Goal: Browse casually

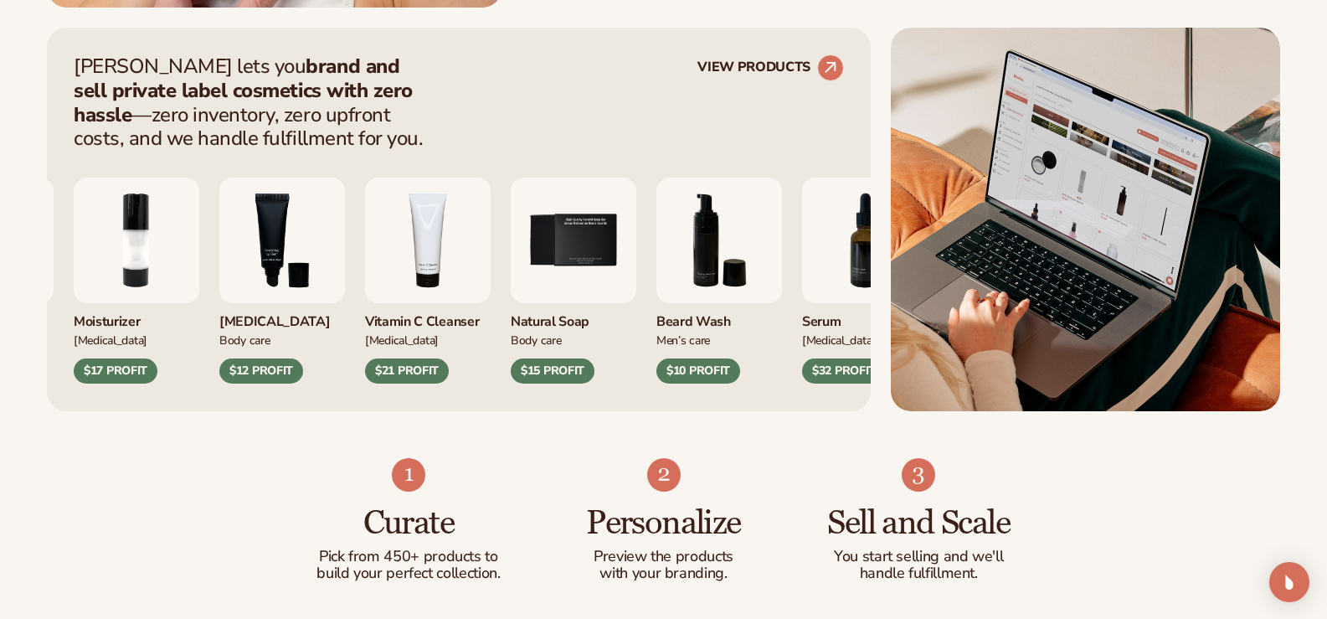
scroll to position [670, 0]
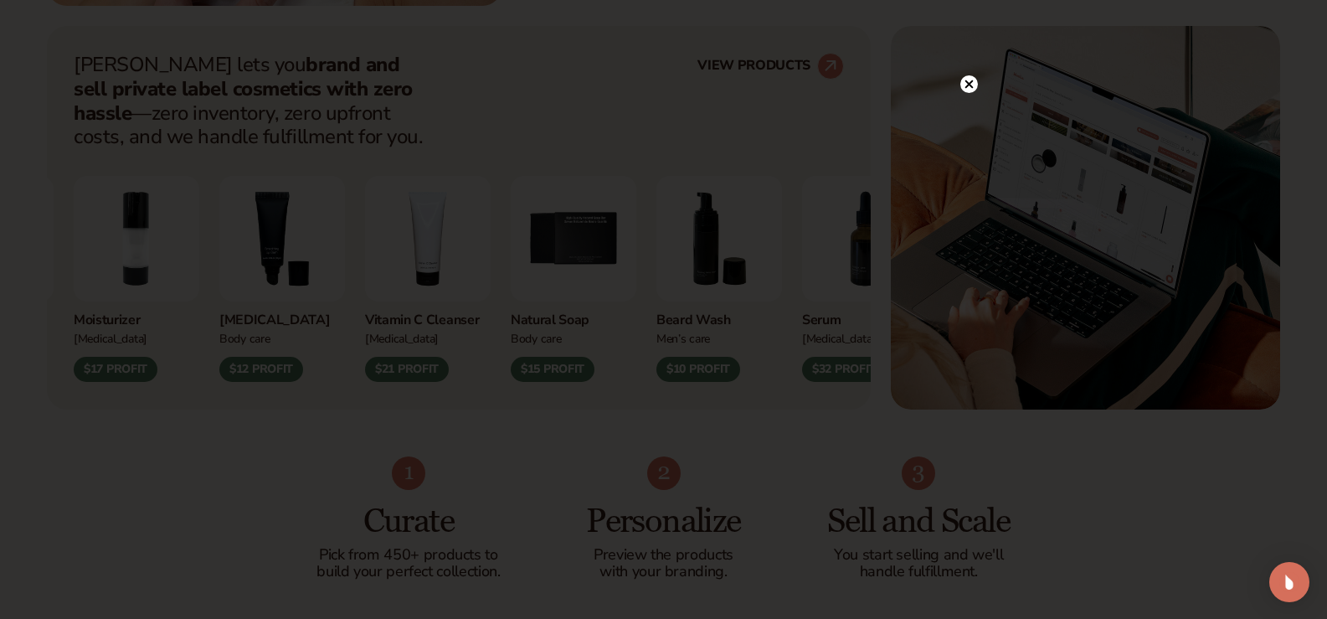
click at [963, 86] on circle at bounding box center [969, 84] width 18 height 18
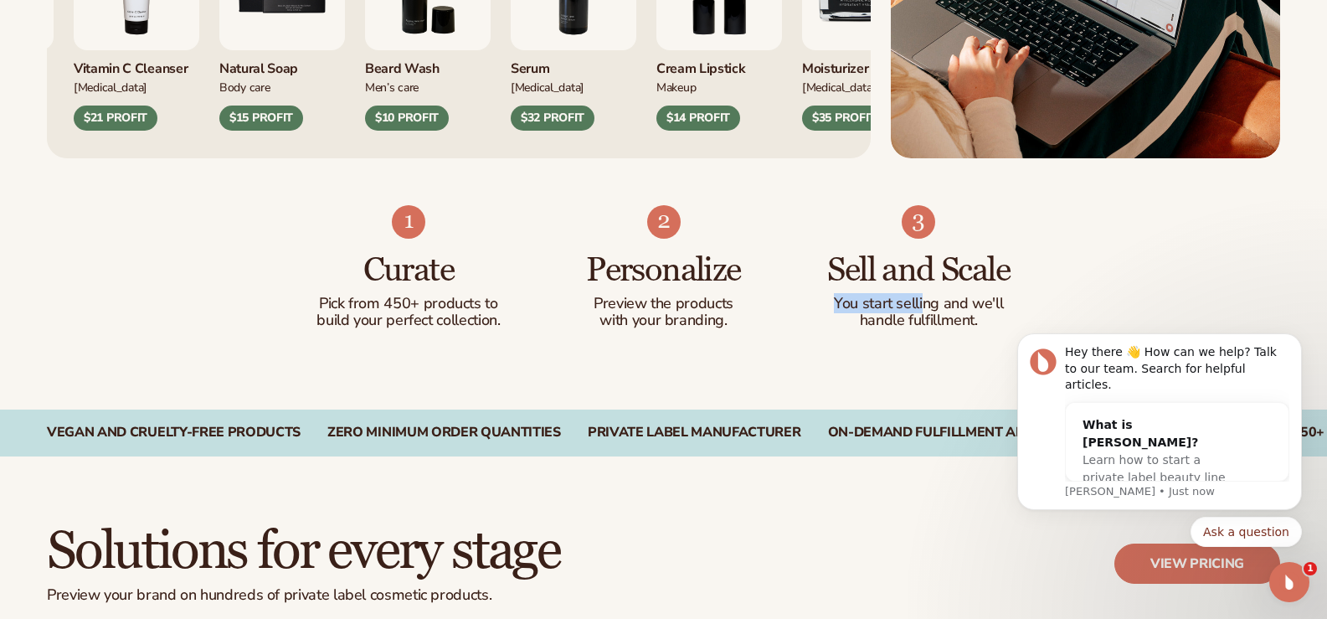
scroll to position [0, 0]
drag, startPoint x: 829, startPoint y: 299, endPoint x: 948, endPoint y: 301, distance: 119.7
click at [948, 301] on p "You start selling and we'll" at bounding box center [919, 303] width 188 height 17
drag, startPoint x: 974, startPoint y: 302, endPoint x: 980, endPoint y: 326, distance: 24.4
click at [980, 326] on div "You start selling and we'll handle fulfillment." at bounding box center [919, 311] width 188 height 33
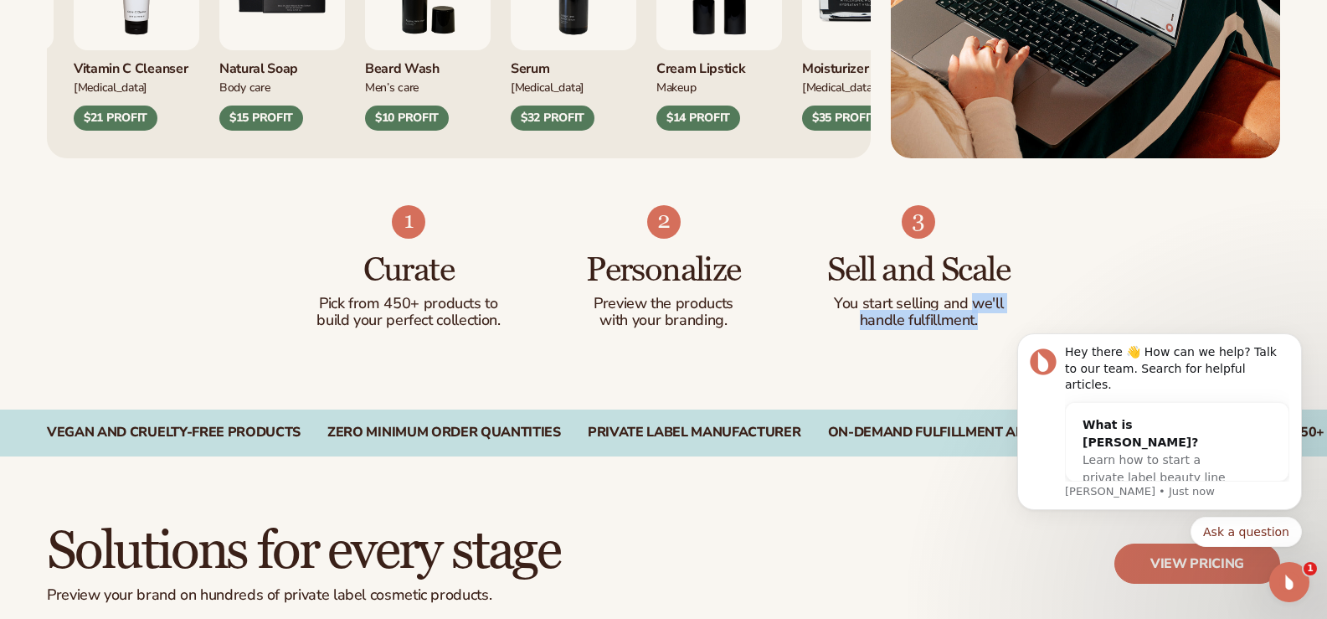
click at [909, 359] on div "Curate Pick from 450+ products to build your perfect collection. Personalize Pr…" at bounding box center [663, 283] width 1327 height 251
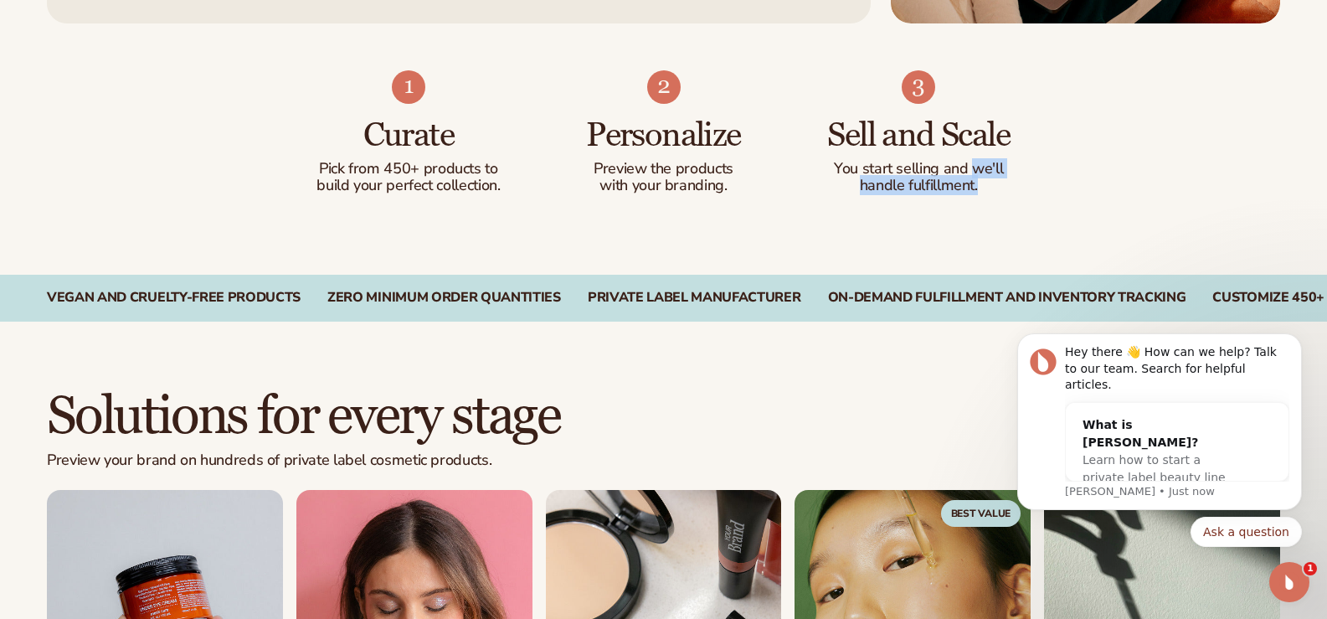
scroll to position [1088, 0]
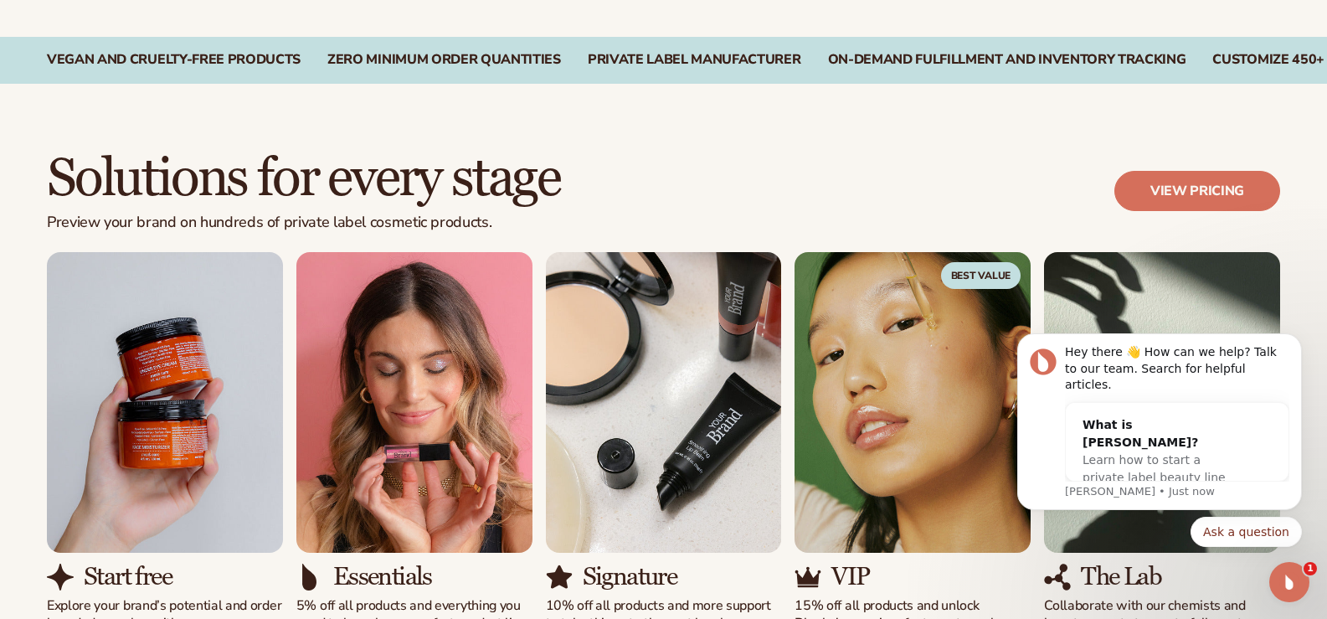
scroll to position [1339, 0]
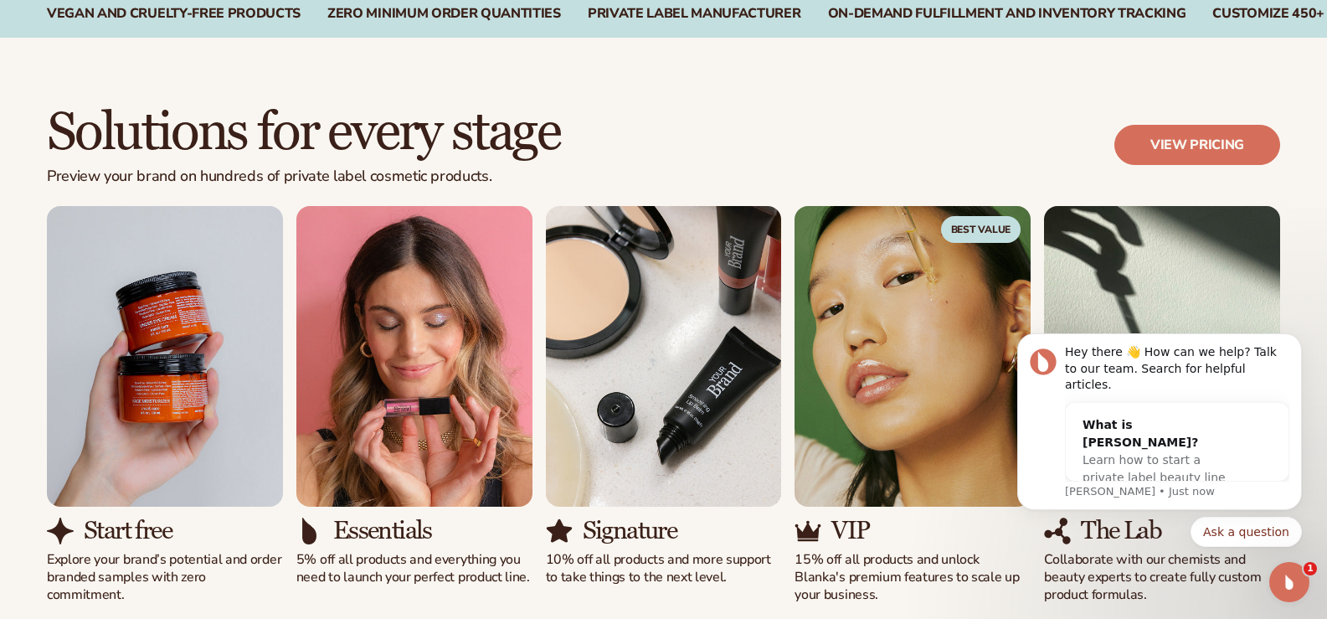
click at [1292, 583] on icon "Open Intercom Messenger" at bounding box center [1289, 581] width 12 height 13
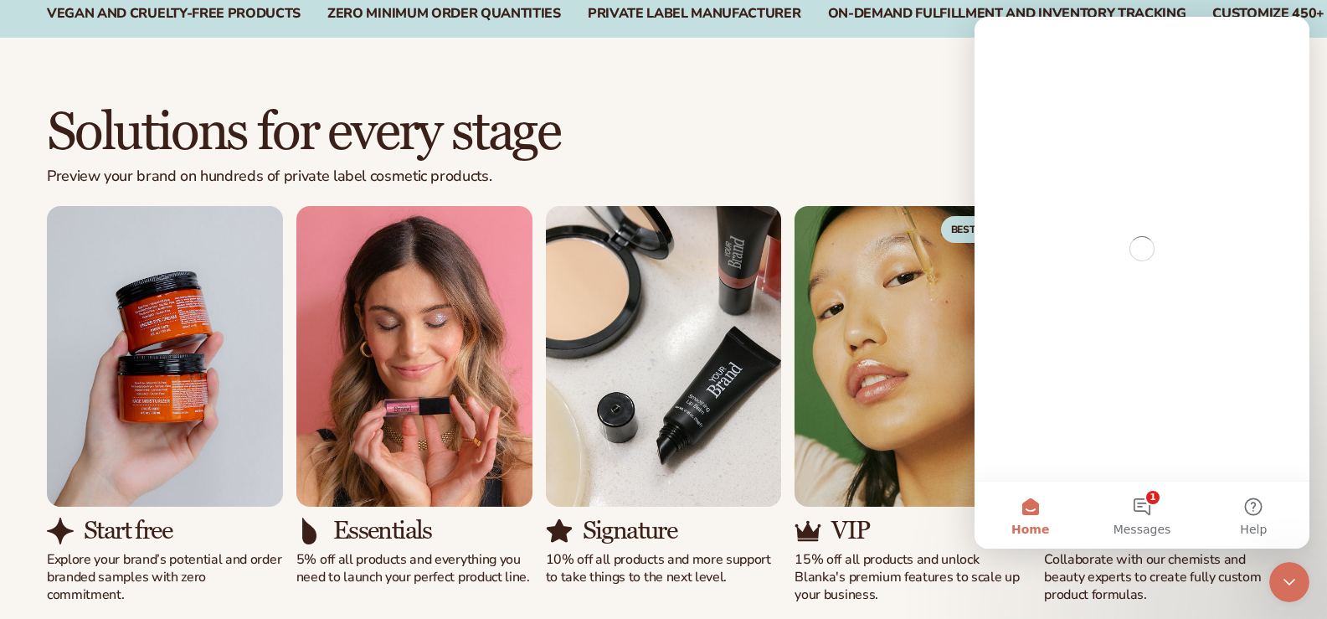
scroll to position [0, 0]
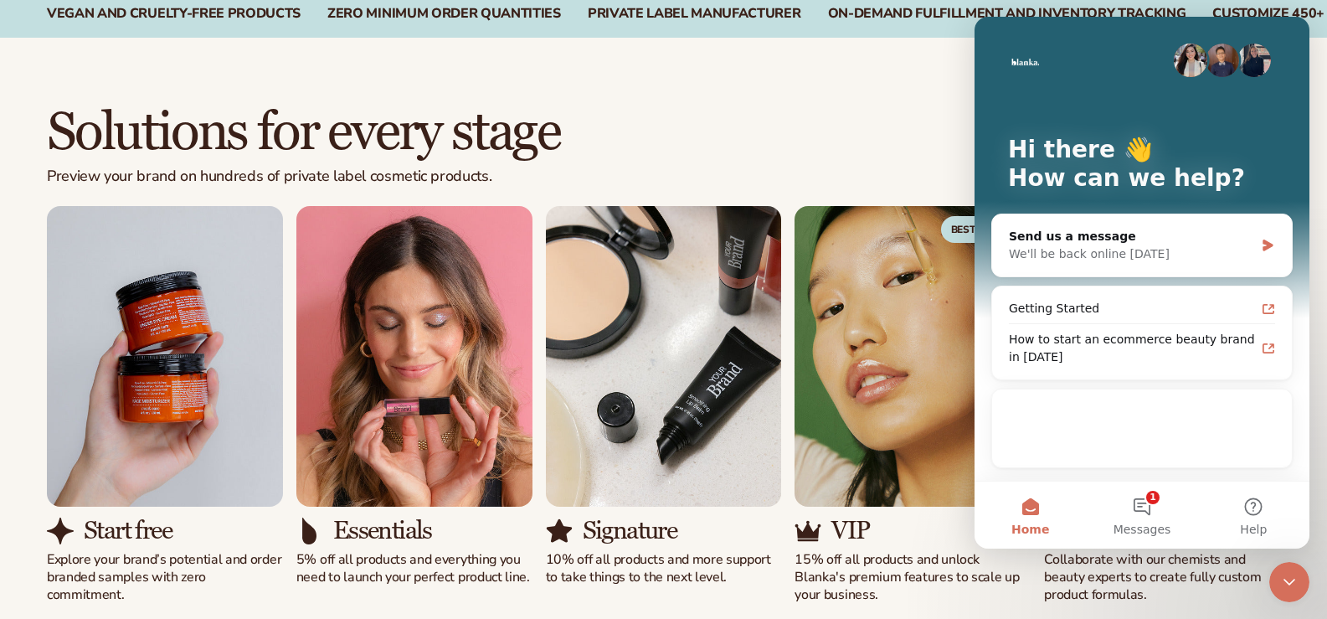
click at [1294, 587] on icon "Close Intercom Messenger" at bounding box center [1289, 582] width 20 height 20
